Goal: Transaction & Acquisition: Purchase product/service

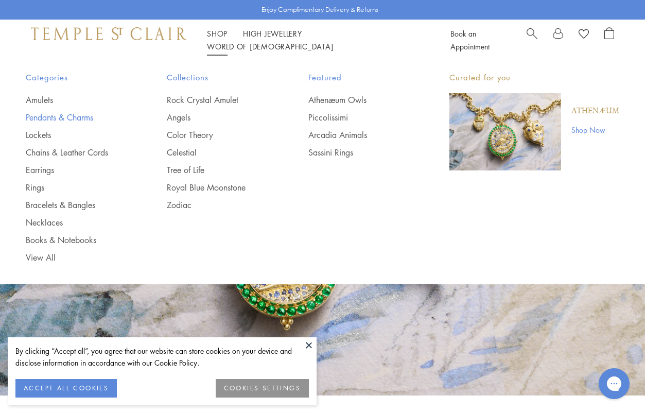
click at [51, 116] on link "Pendants & Charms" at bounding box center [76, 117] width 100 height 11
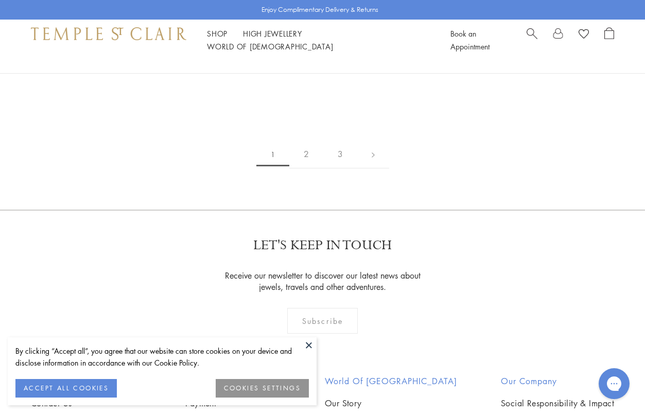
scroll to position [1926, 0]
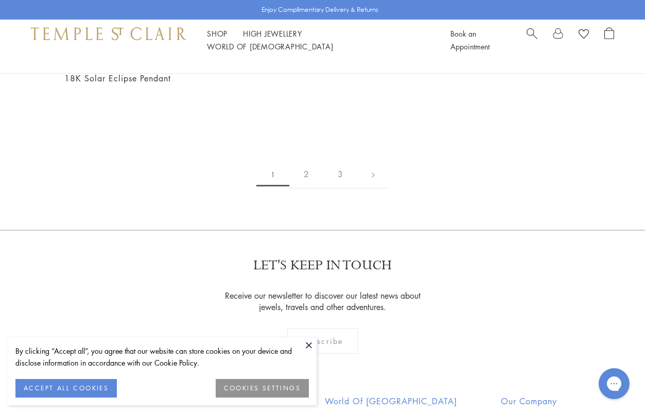
click at [308, 343] on button at bounding box center [308, 344] width 15 height 15
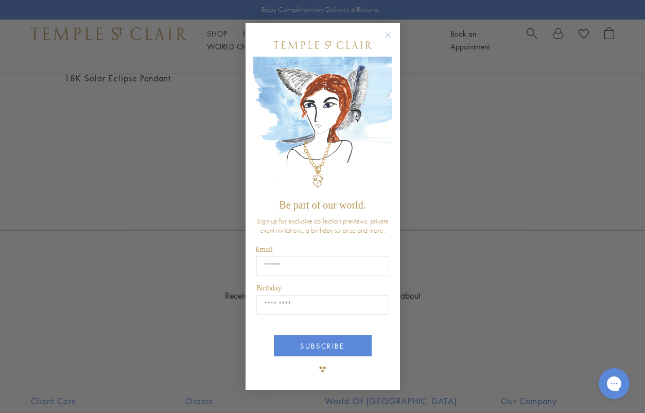
click at [387, 36] on circle "Close dialog" at bounding box center [387, 35] width 12 height 12
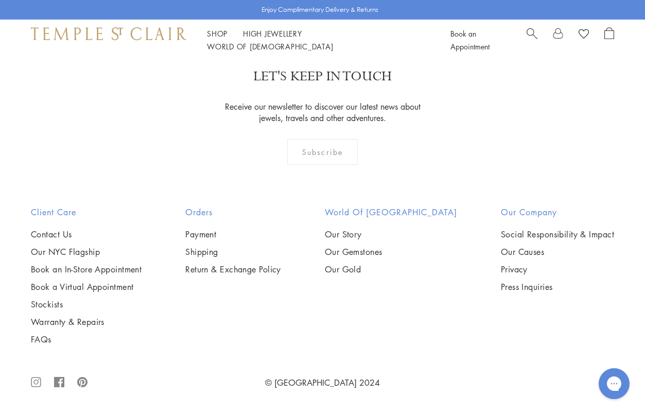
scroll to position [5420, 0]
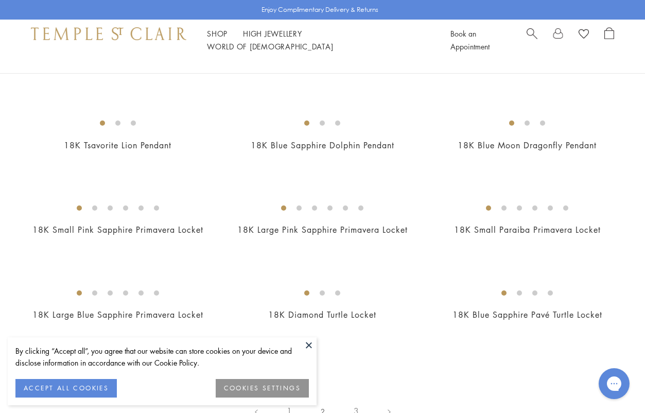
click at [306, 345] on button at bounding box center [308, 344] width 15 height 15
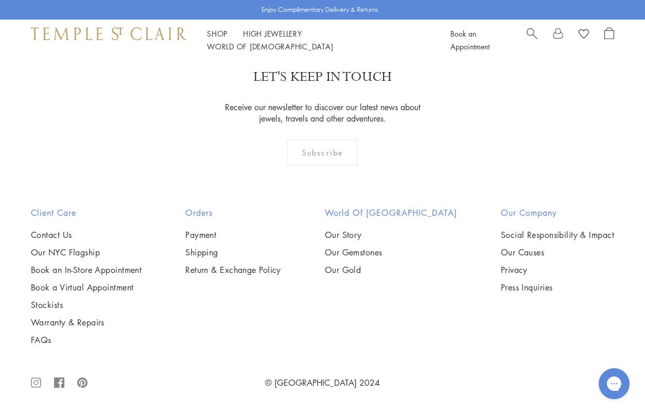
scroll to position [4721, 0]
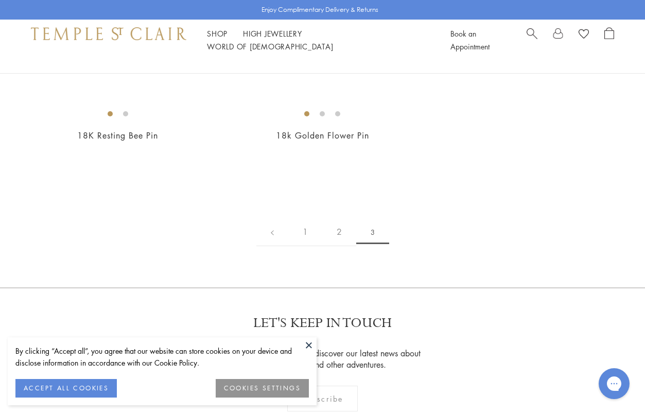
scroll to position [256, 0]
click at [310, 342] on button at bounding box center [308, 344] width 15 height 15
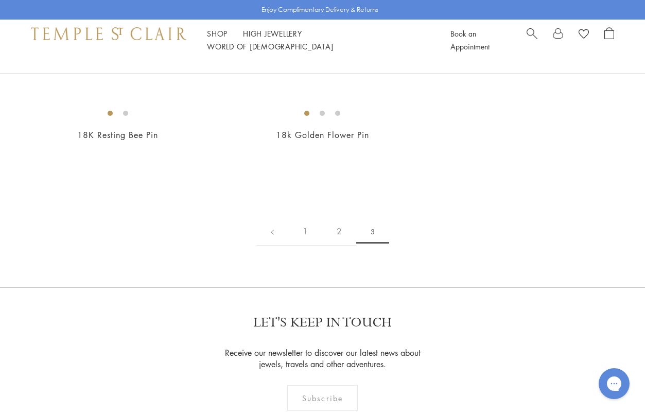
scroll to position [0, 0]
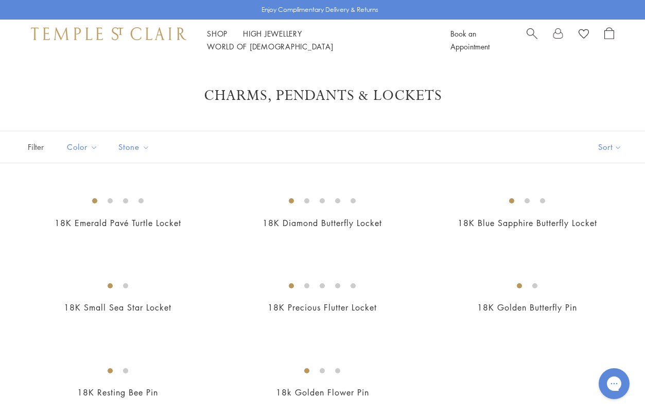
click at [532, 38] on span "Search" at bounding box center [531, 32] width 11 height 11
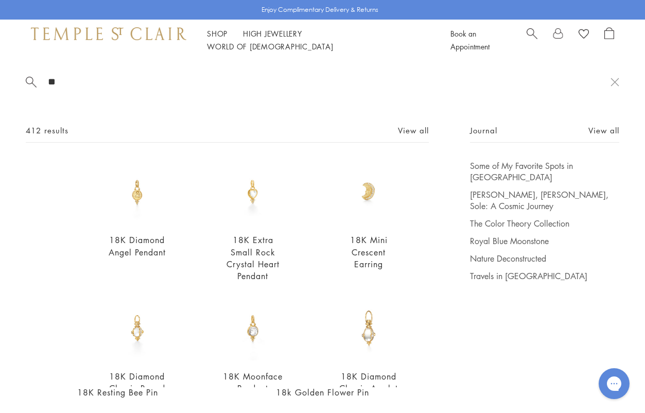
type input "**"
drag, startPoint x: 107, startPoint y: 92, endPoint x: 32, endPoint y: 76, distance: 76.4
click at [32, 76] on div "** 412 results View all 18K Diamond Angel Pendant From $1,600 18K Extra Small R…" at bounding box center [322, 224] width 645 height 326
click at [91, 63] on div "** 412 results View all 18K Diamond Angel Pendant From $1,600 18K Extra Small R…" at bounding box center [322, 224] width 645 height 326
click at [68, 90] on div "** 412 results View all 18K Diamond Angel Pendant From $1,600 18K Extra Small R…" at bounding box center [322, 224] width 645 height 326
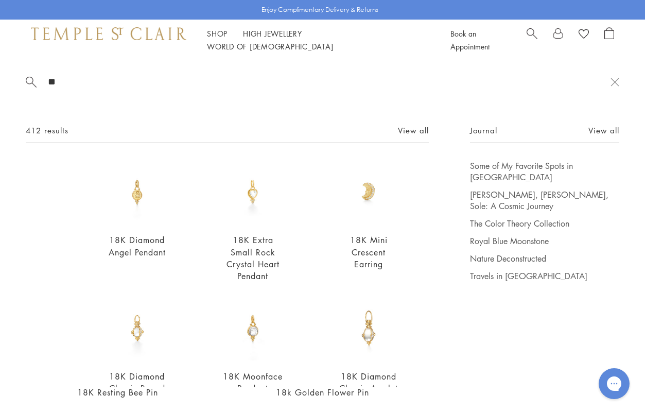
drag, startPoint x: 63, startPoint y: 85, endPoint x: 48, endPoint y: 85, distance: 14.9
click at [48, 85] on input "**" at bounding box center [328, 82] width 563 height 12
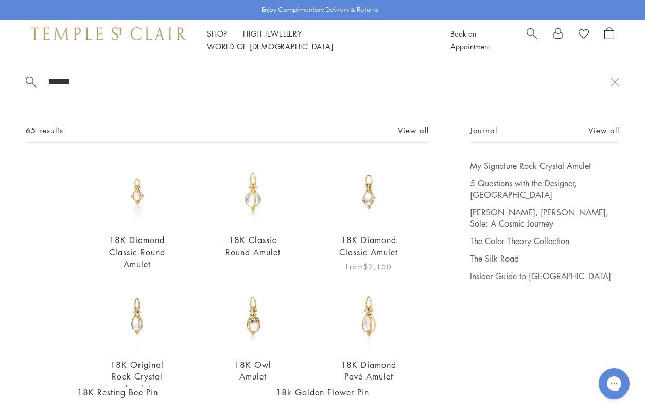
type input "******"
click at [370, 191] on img at bounding box center [368, 192] width 64 height 64
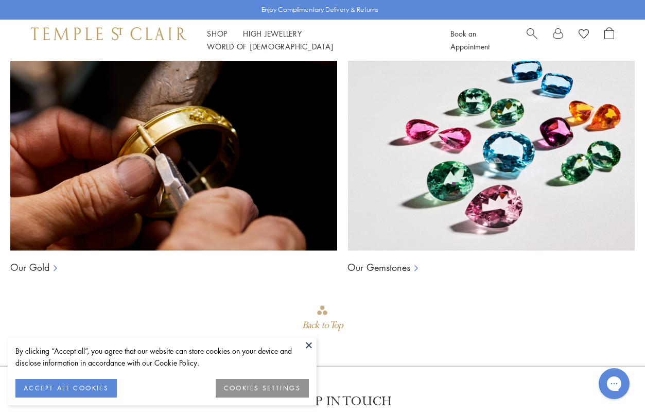
scroll to position [583, 0]
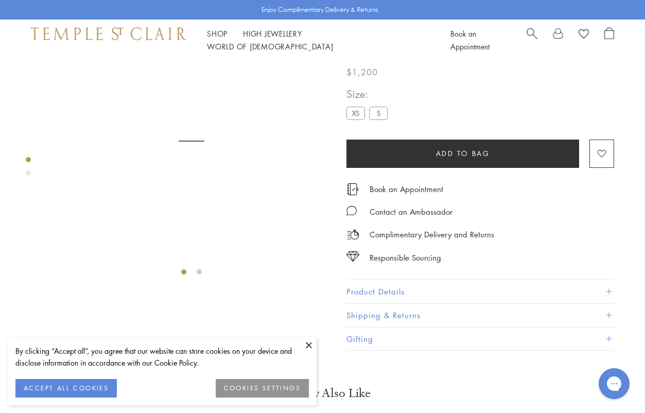
scroll to position [61, 0]
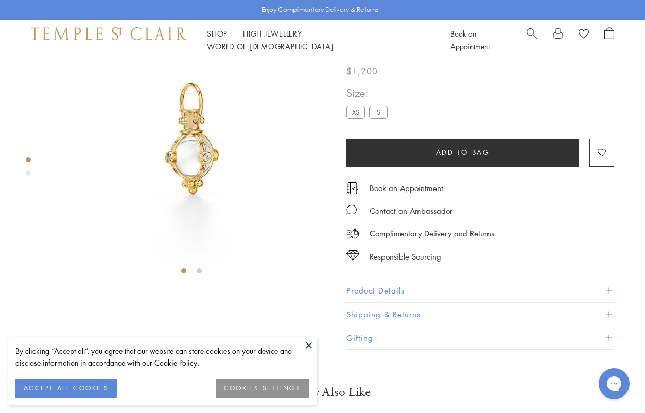
click at [306, 341] on button at bounding box center [308, 344] width 15 height 15
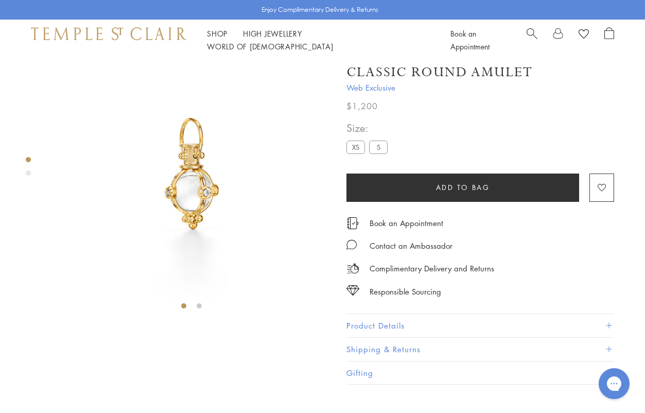
scroll to position [0, 0]
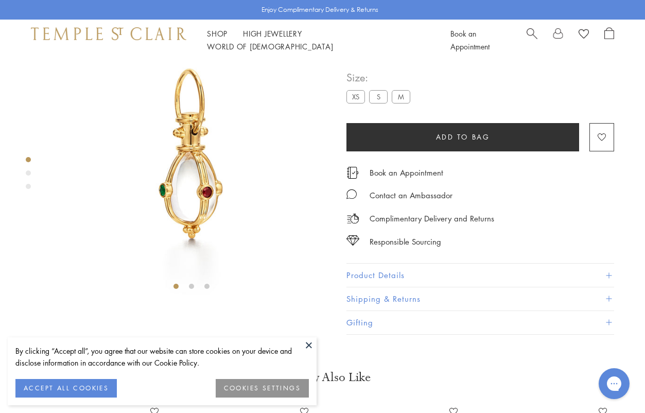
scroll to position [61, 0]
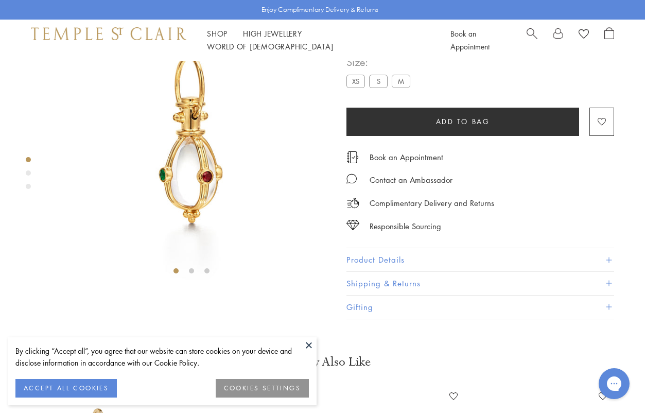
click at [356, 87] on label "XS" at bounding box center [355, 81] width 19 height 13
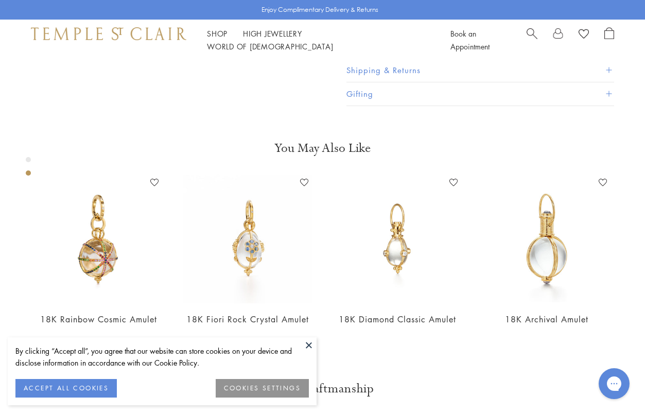
scroll to position [244, 0]
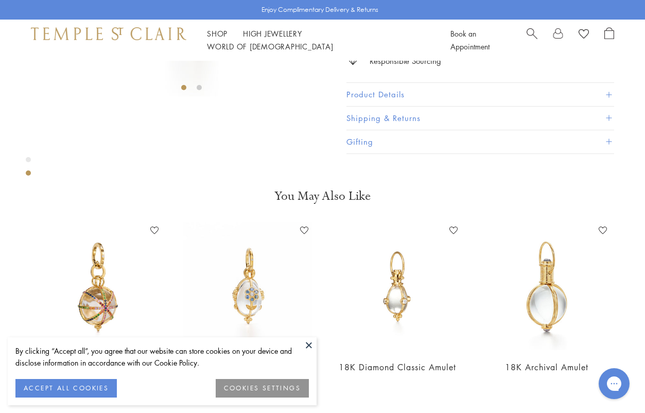
click at [297, 351] on div "By clicking “Accept all”, you agree that our website can store cookies on your …" at bounding box center [161, 357] width 293 height 24
click at [306, 348] on button at bounding box center [308, 344] width 15 height 15
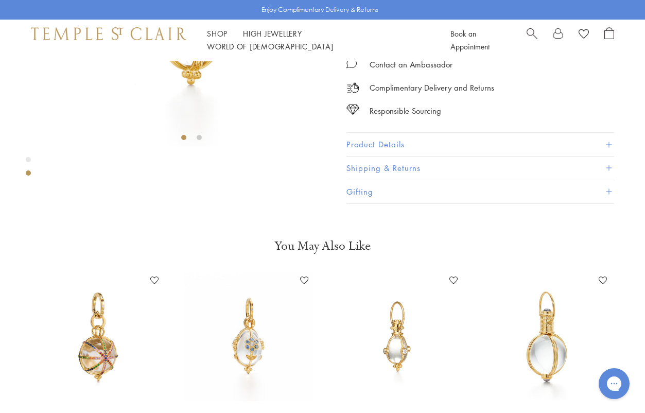
scroll to position [190, 0]
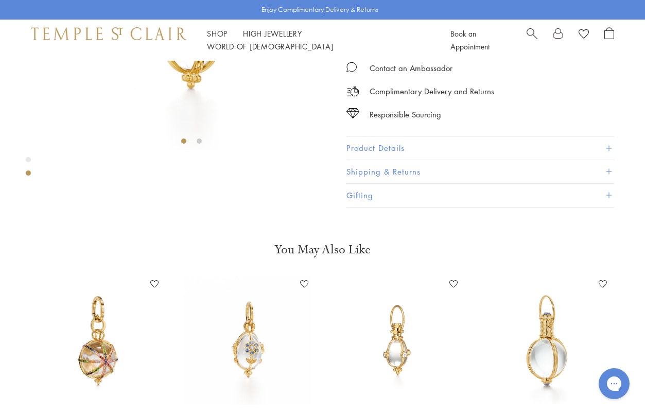
click at [407, 24] on button "Inquire With A Specialist for Availability" at bounding box center [462, 10] width 233 height 28
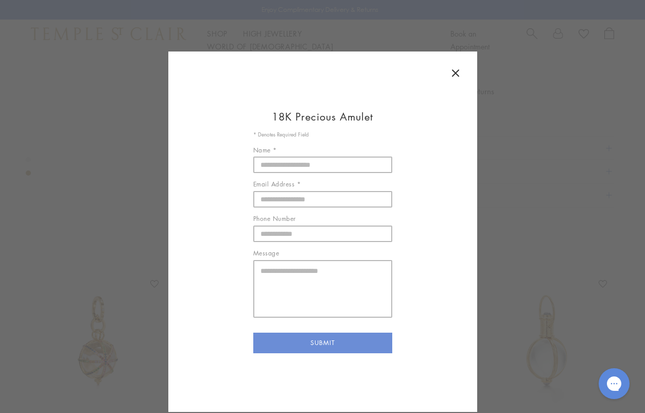
click at [460, 76] on icon at bounding box center [455, 73] width 12 height 12
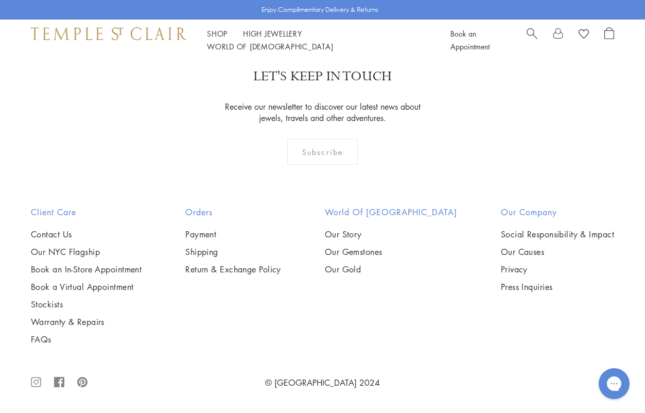
scroll to position [0, 0]
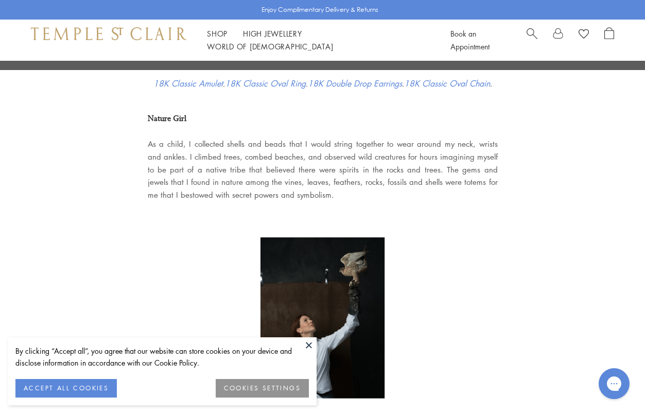
scroll to position [769, 0]
